Goal: Information Seeking & Learning: Check status

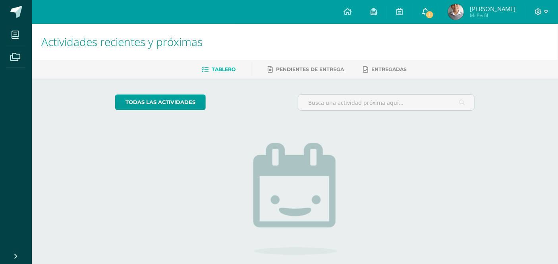
click at [429, 10] on icon at bounding box center [425, 11] width 6 height 7
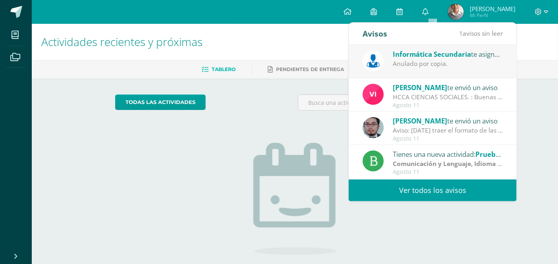
click at [434, 55] on span "Informática Secundaria" at bounding box center [432, 54] width 78 height 9
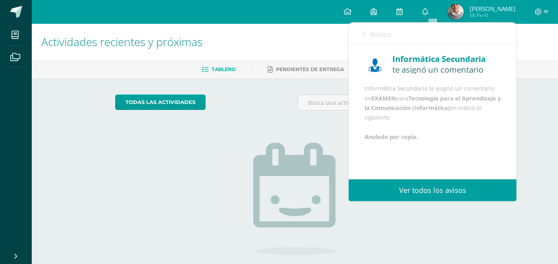
click at [378, 215] on div "todas las Actividades No tienes actividades Échale un vistazo a los demás perío…" at bounding box center [294, 201] width 391 height 245
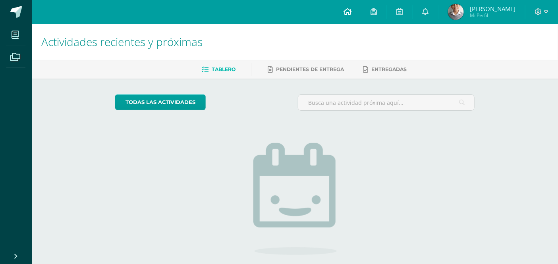
click at [359, 12] on link at bounding box center [347, 12] width 27 height 24
click at [459, 11] on img at bounding box center [456, 12] width 16 height 16
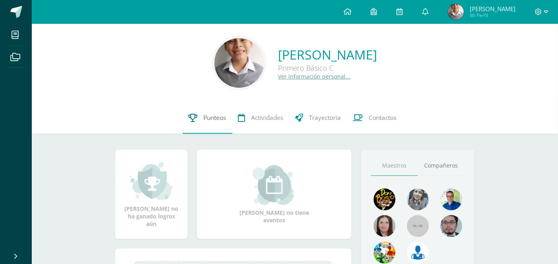
click at [215, 114] on span "Punteos" at bounding box center [215, 118] width 23 height 8
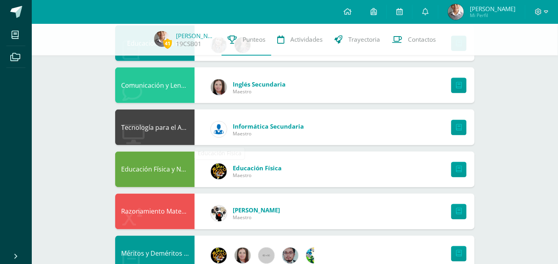
scroll to position [353, 0]
